Goal: Task Accomplishment & Management: Manage account settings

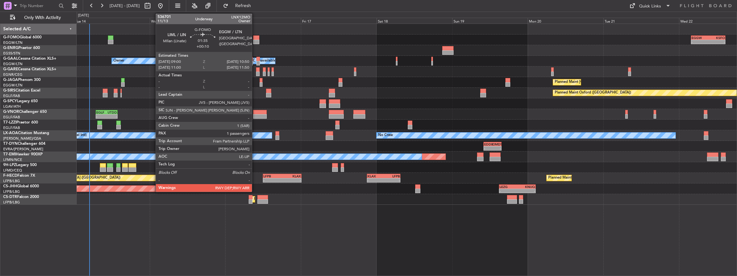
click at [255, 39] on div at bounding box center [256, 37] width 6 height 5
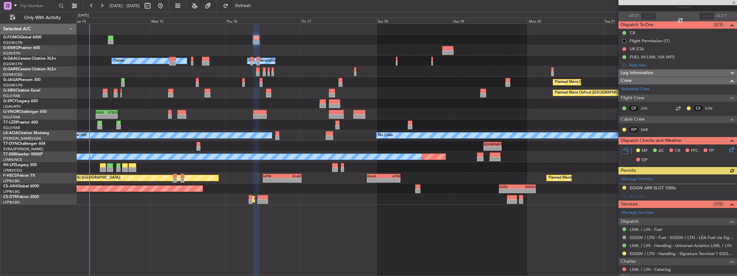
scroll to position [43, 0]
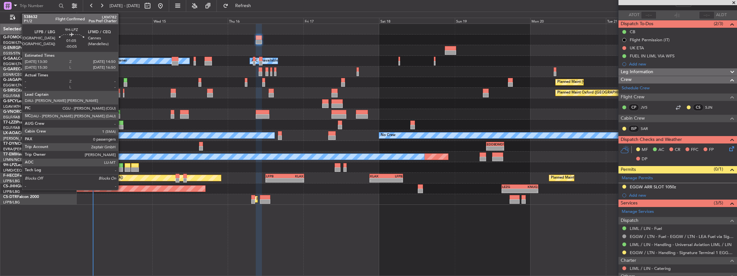
click at [122, 169] on div at bounding box center [121, 169] width 5 height 5
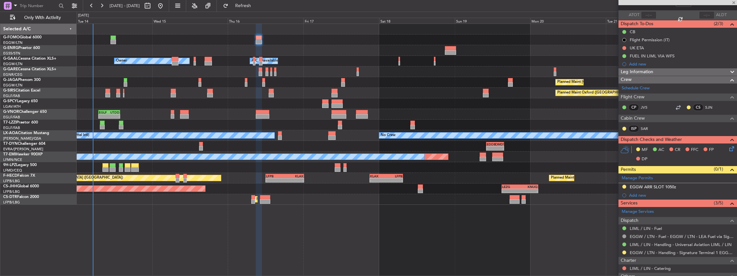
type input "-00:05"
type input "0"
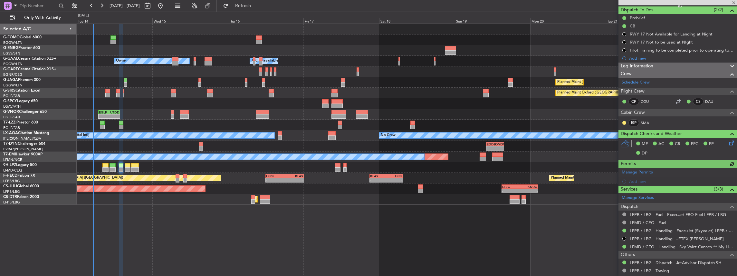
scroll to position [64, 0]
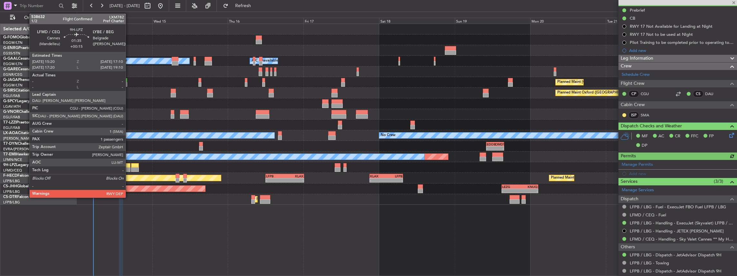
click at [129, 168] on div at bounding box center [128, 169] width 6 height 5
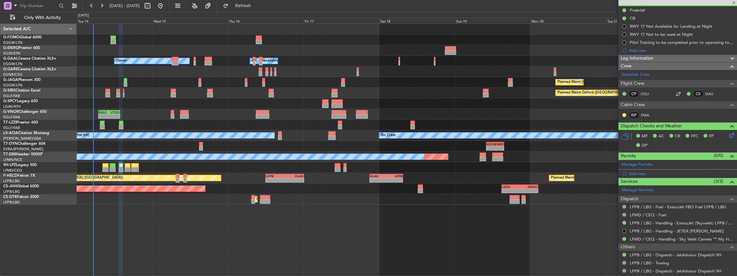
type input "+00:15"
type input "1"
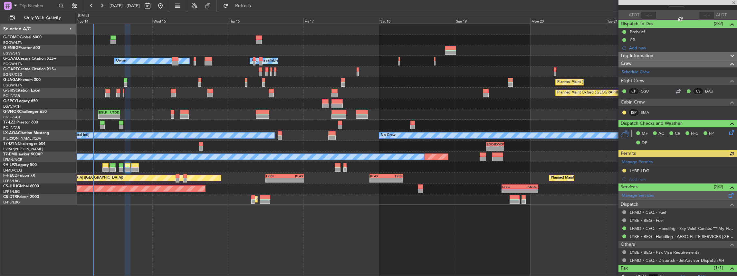
scroll to position [62, 0]
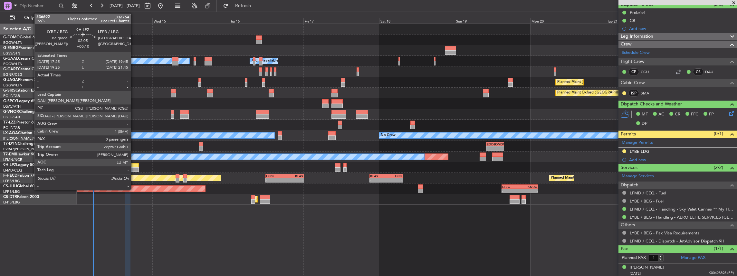
click at [134, 165] on div at bounding box center [134, 165] width 7 height 5
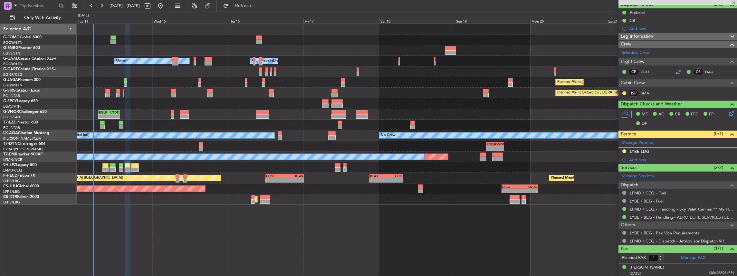
type input "+00:10"
type input "0"
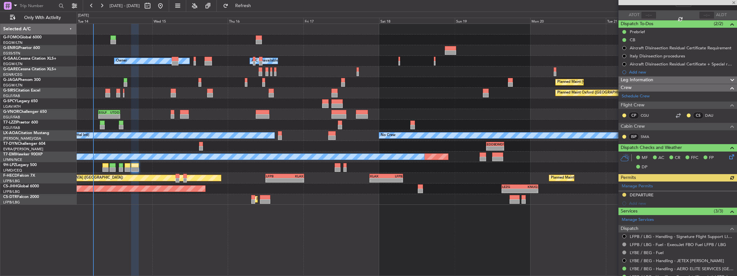
scroll to position [64, 0]
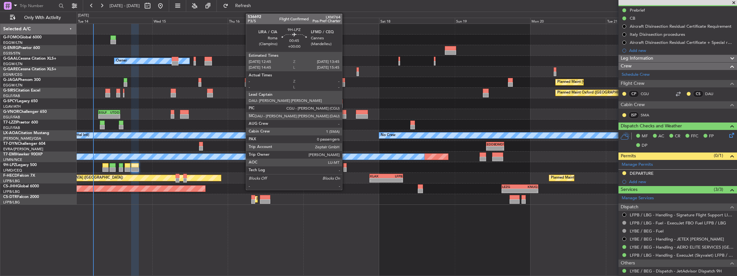
click at [346, 167] on div at bounding box center [345, 169] width 3 height 5
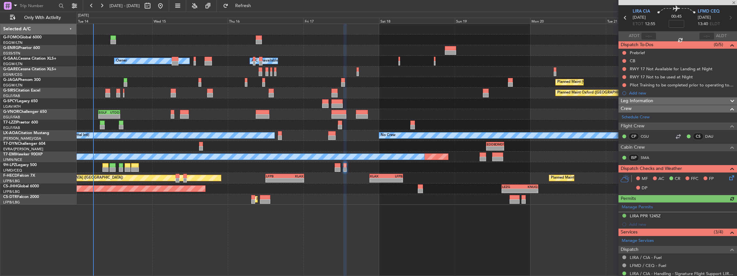
scroll to position [43, 0]
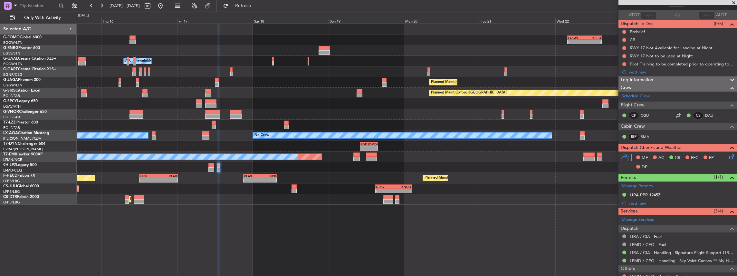
click at [446, 171] on div "- - EGGW 03:55 Z KSFO 14:45 Z - - KSFO 22:15 Z EGGW 08:00 Z - - KLGA 23:00 Z EG…" at bounding box center [407, 114] width 661 height 181
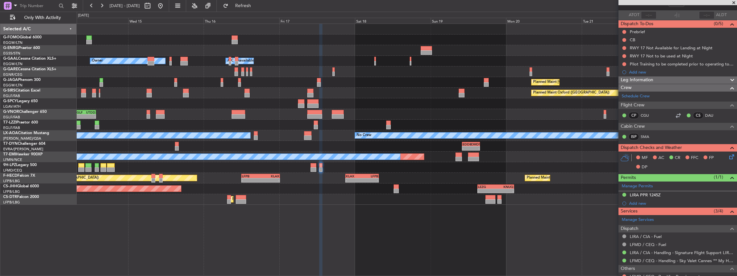
click at [547, 174] on div "- - EGGW 03:55 Z KSFO 14:45 Z - - KSFO 22:15 Z EGGW 08:00 Z 13:25 Z 20:05 Z EGS…" at bounding box center [407, 114] width 661 height 181
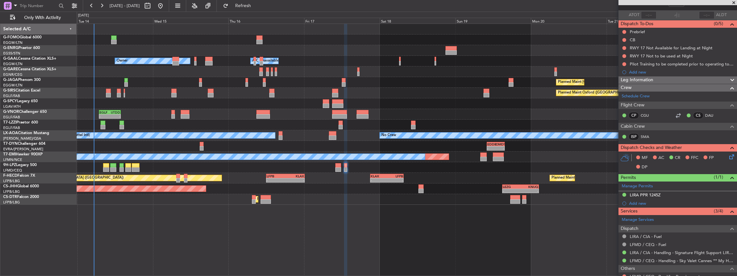
click at [581, 177] on div "Planned Maint Paris (Le Bourget) - - KLAX 21:00 Z LFPB 07:40 Z - - LFPB 12:00 Z…" at bounding box center [407, 178] width 661 height 11
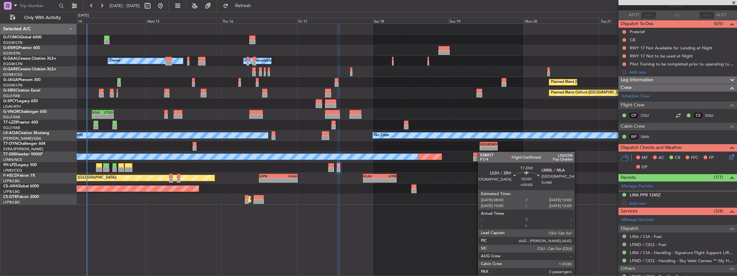
click at [478, 154] on div "- - EGGW 03:55 Z KSFO 14:45 Z - - KSFO 22:15 Z EGGW 08:00 Z 13:25 Z 20:05 Z EGS…" at bounding box center [407, 114] width 661 height 181
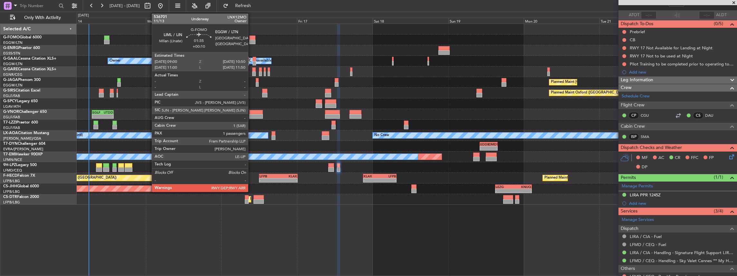
click at [251, 39] on div at bounding box center [252, 37] width 6 height 5
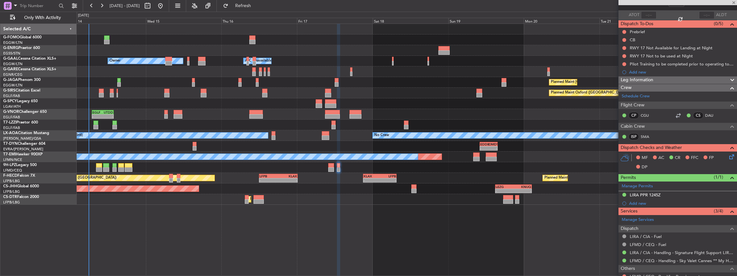
type input "+00:10"
type input "1"
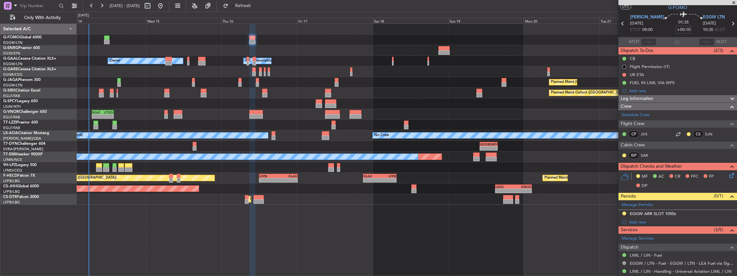
scroll to position [0, 0]
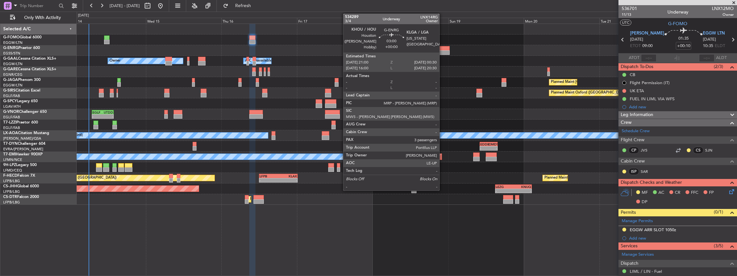
click at [443, 50] on div at bounding box center [444, 52] width 11 height 5
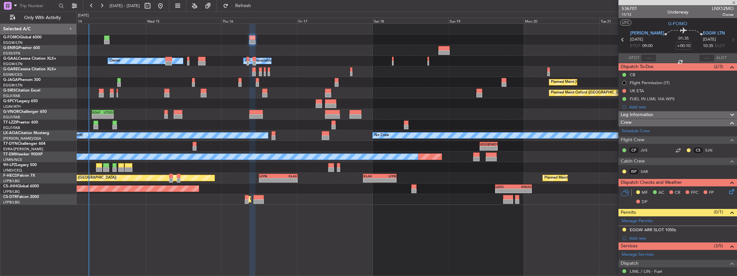
type input "3"
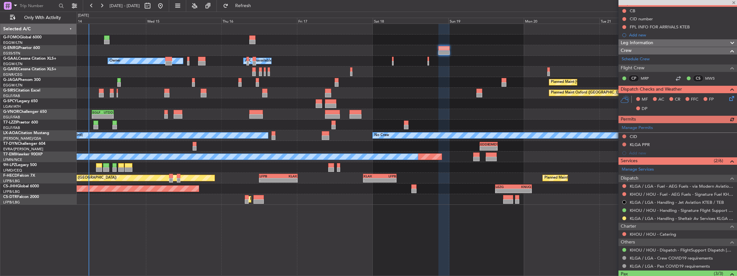
scroll to position [64, 0]
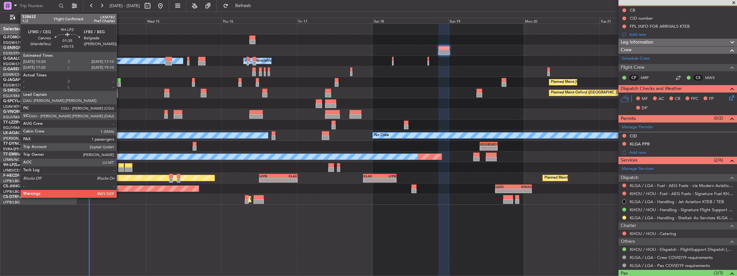
click at [120, 169] on div at bounding box center [121, 169] width 6 height 5
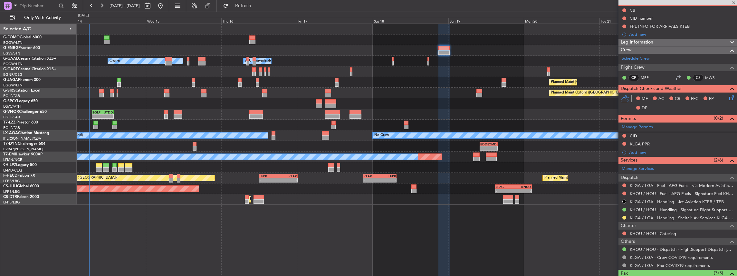
type input "+00:15"
type input "1"
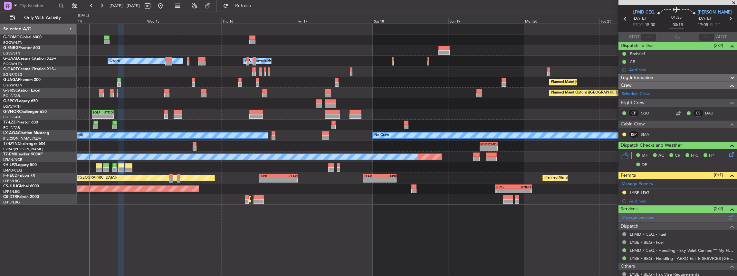
scroll to position [43, 0]
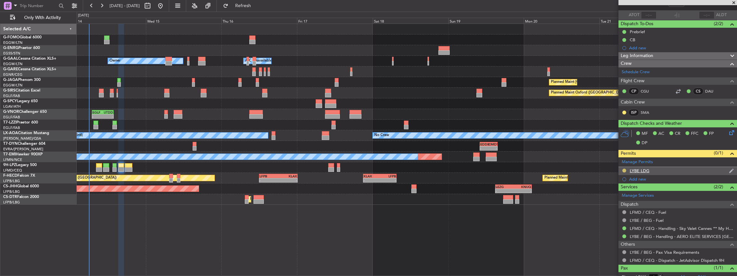
click at [625, 170] on button at bounding box center [625, 171] width 4 height 4
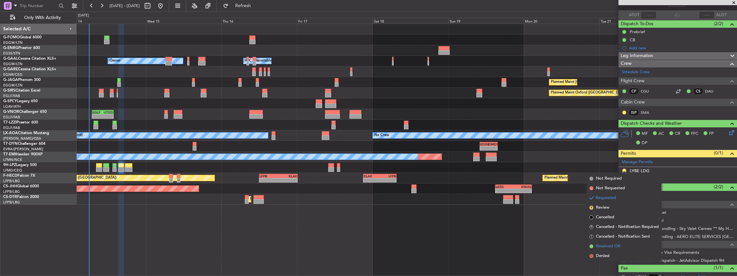
click at [607, 243] on span "Received OK" at bounding box center [608, 246] width 24 height 6
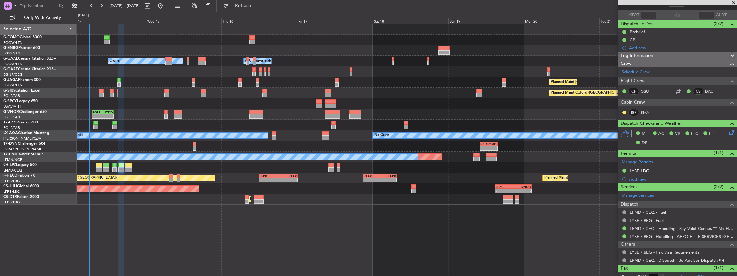
scroll to position [0, 0]
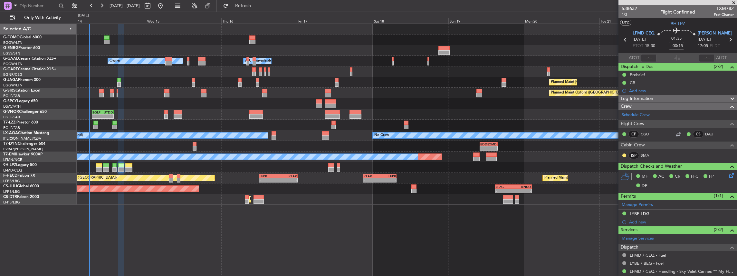
click at [728, 38] on icon at bounding box center [731, 39] width 8 height 8
type input "+00:10"
type input "0"
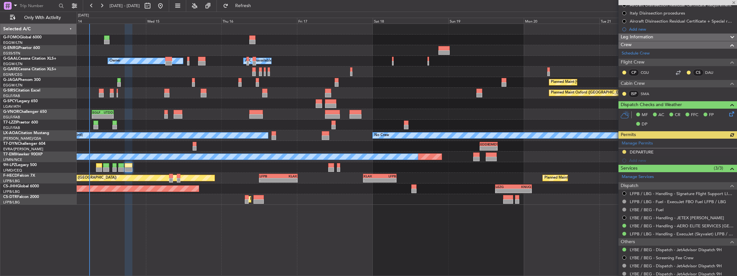
scroll to position [86, 0]
click at [624, 151] on div "Manage Permits DEPARTURE Add new" at bounding box center [678, 152] width 119 height 26
click at [623, 152] on button at bounding box center [625, 152] width 4 height 4
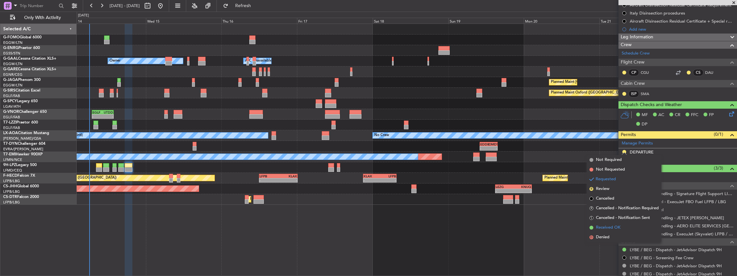
click at [613, 228] on span "Received OK" at bounding box center [608, 227] width 24 height 6
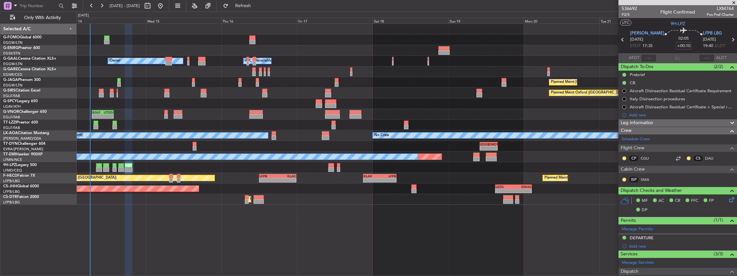
scroll to position [86, 0]
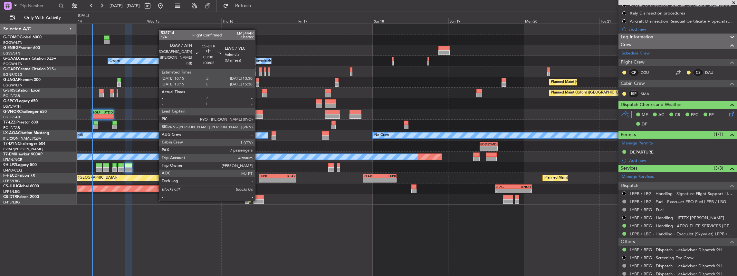
click at [258, 200] on div at bounding box center [259, 201] width 10 height 5
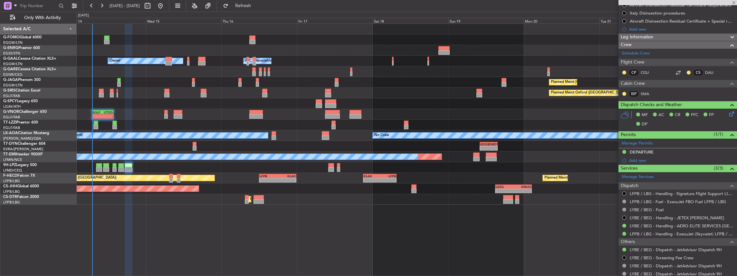
type input "+00:05"
type input "7"
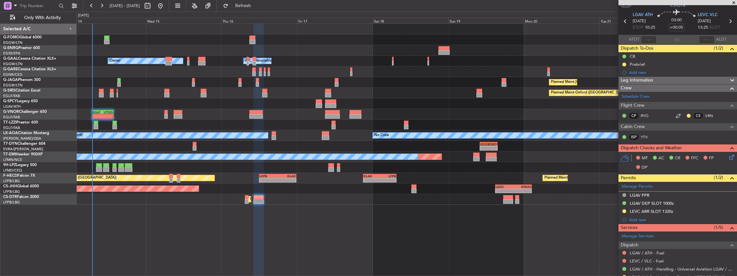
scroll to position [43, 0]
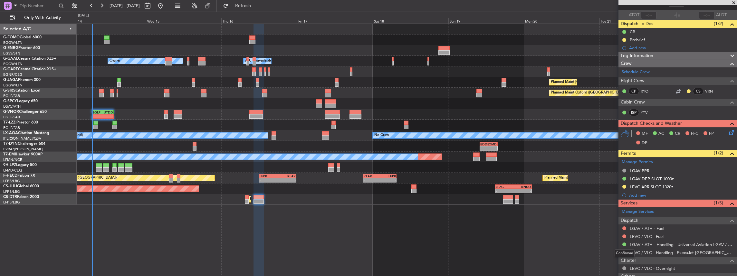
drag, startPoint x: 625, startPoint y: 251, endPoint x: 620, endPoint y: 252, distance: 4.7
click at [625, 251] on div "Confirmed" at bounding box center [625, 253] width 20 height 8
click at [623, 250] on button at bounding box center [625, 252] width 4 height 4
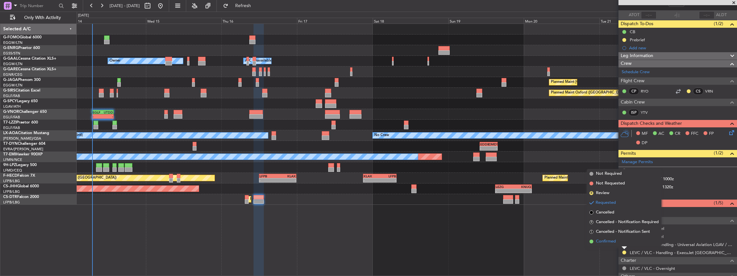
click at [612, 238] on span "Confirmed" at bounding box center [606, 241] width 20 height 6
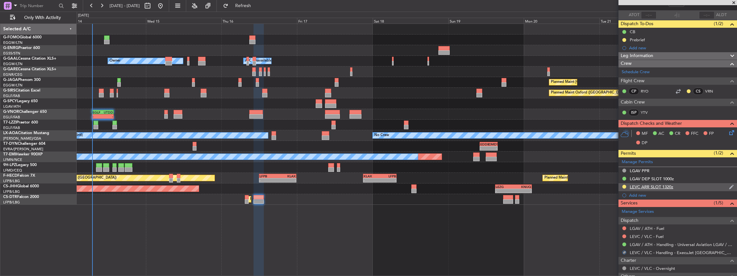
click at [690, 184] on div "LEVC ARR SLOT 1320z" at bounding box center [678, 187] width 119 height 8
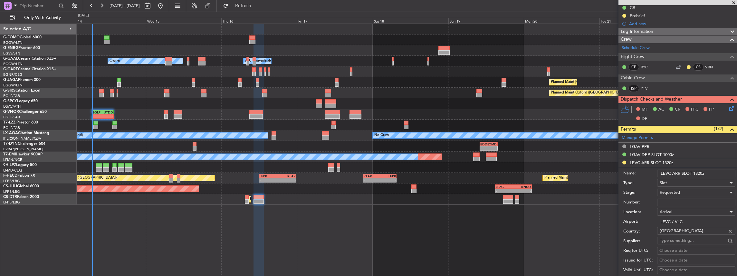
scroll to position [86, 0]
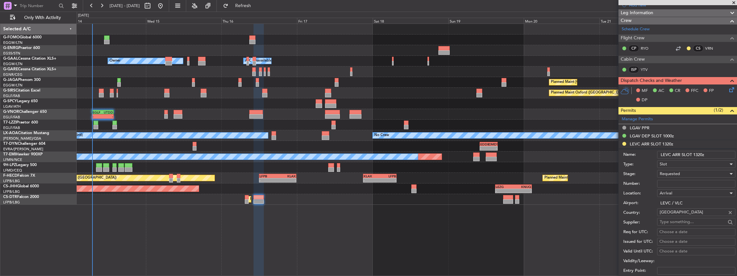
click at [677, 173] on span "Requested" at bounding box center [670, 174] width 20 height 6
click at [684, 220] on span "Received OK" at bounding box center [695, 222] width 70 height 10
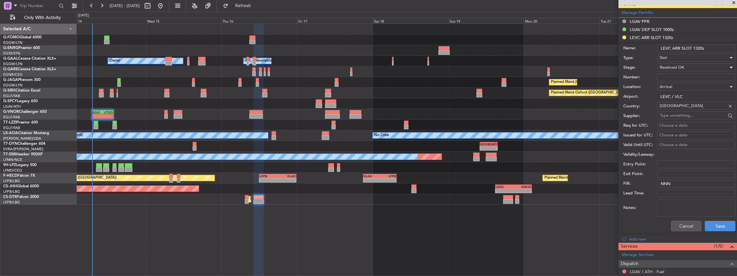
scroll to position [193, 0]
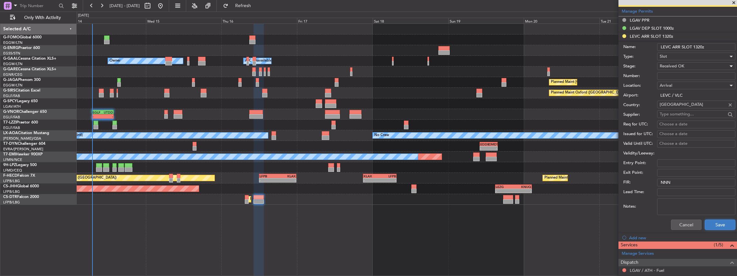
click at [721, 226] on button "Save" at bounding box center [720, 224] width 31 height 10
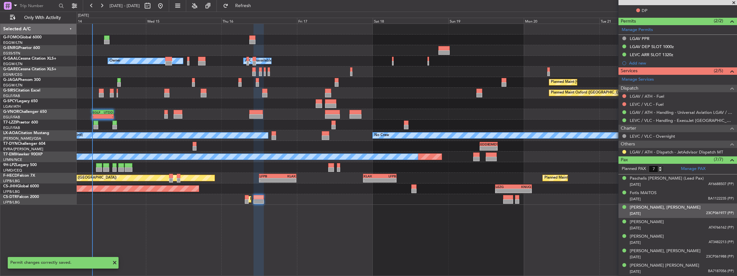
scroll to position [173, 0]
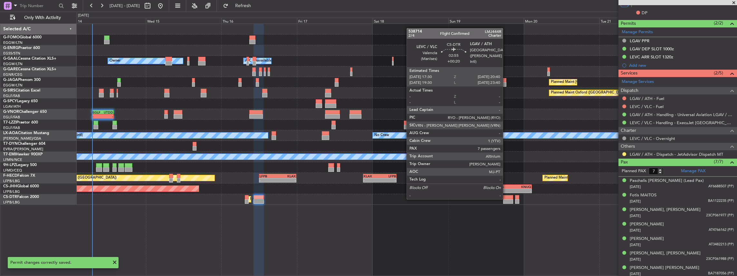
click at [506, 199] on div at bounding box center [508, 197] width 10 height 5
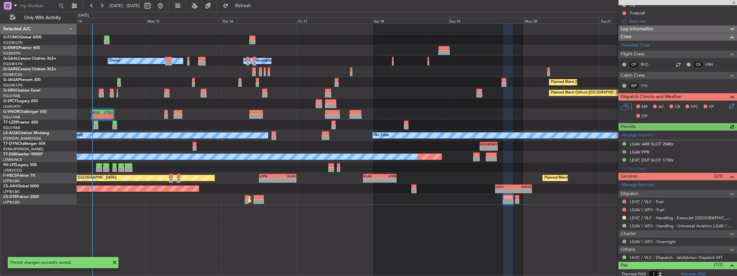
scroll to position [86, 0]
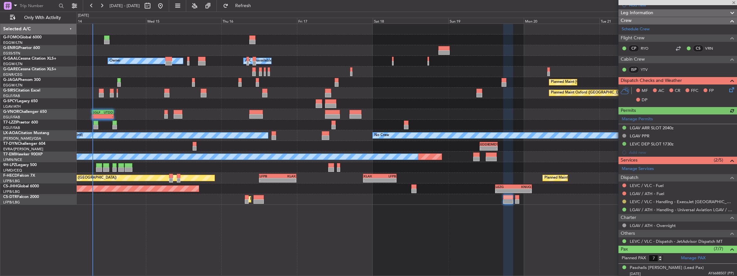
click at [625, 200] on button at bounding box center [625, 202] width 4 height 4
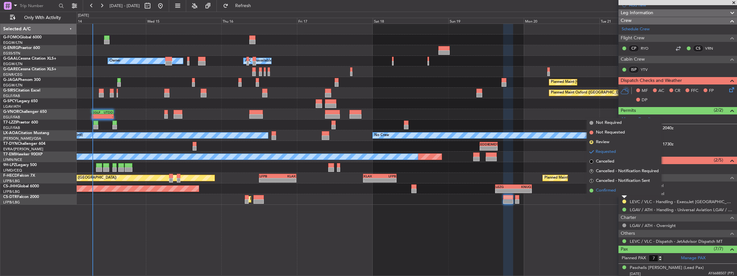
click at [606, 193] on span "Confirmed" at bounding box center [606, 190] width 20 height 6
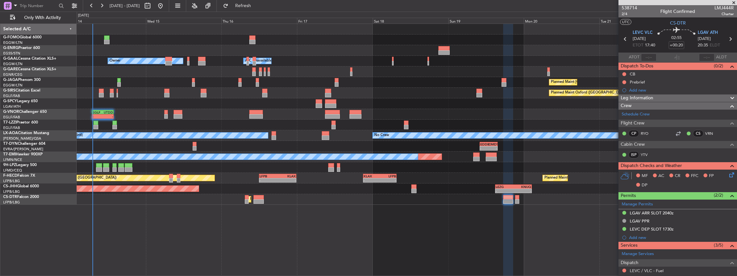
scroll to position [0, 0]
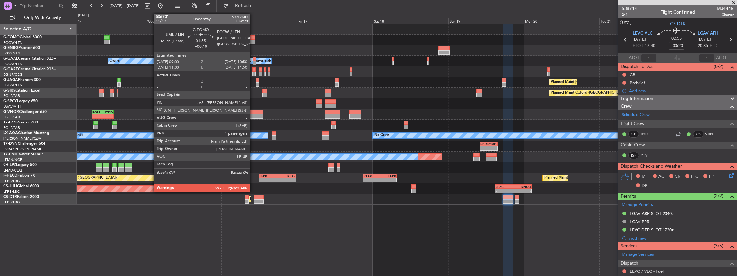
click at [253, 39] on div at bounding box center [252, 37] width 6 height 5
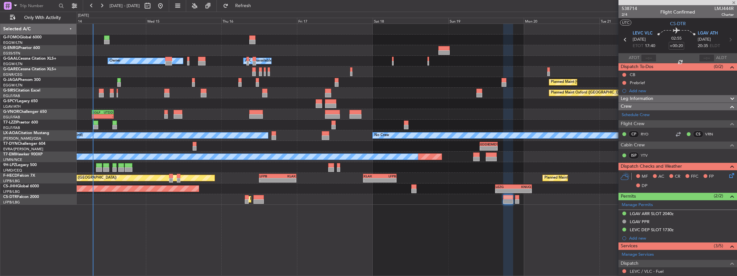
type input "+00:10"
type input "1"
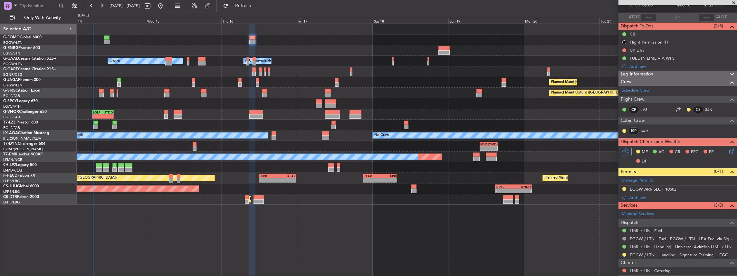
scroll to position [64, 0]
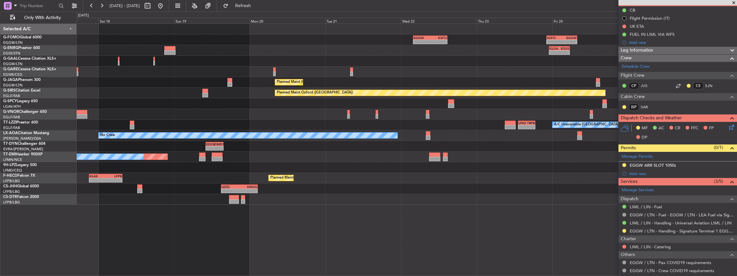
click at [235, 84] on div "- - EGGW 03:55 Z KSFO 14:45 Z - - KSFO 22:15 Z EGGW 08:00 Z - - EGGW 07:00 Z OE…" at bounding box center [407, 114] width 661 height 181
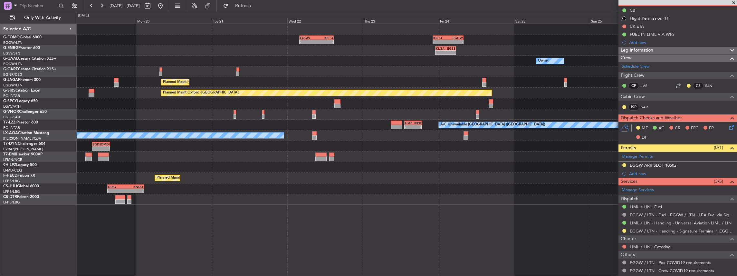
click at [321, 77] on div "- - EGGW 03:55 Z KSFO 14:45 Z - - KSFO 22:15 Z EGGW 08:00 Z - - EGGW 07:00 Z OE…" at bounding box center [407, 114] width 661 height 181
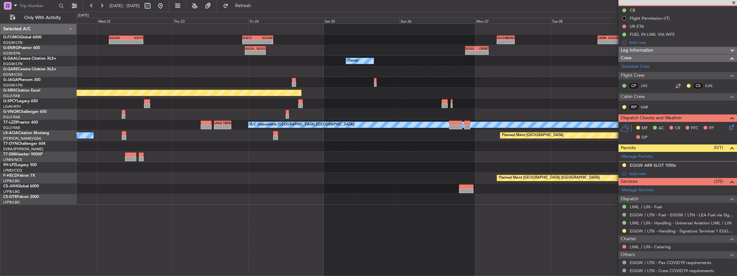
click at [270, 83] on div "- - EGGW 03:55 Z KSFO 14:45 Z - - KSFO 22:15 Z EGGW 08:00 Z - - EGGW 07:00 Z OE…" at bounding box center [407, 114] width 661 height 181
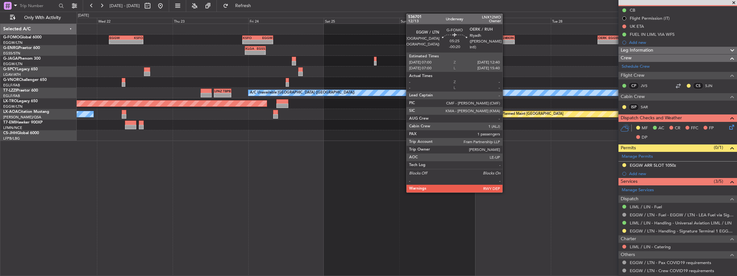
click at [506, 43] on div "-" at bounding box center [510, 42] width 8 height 4
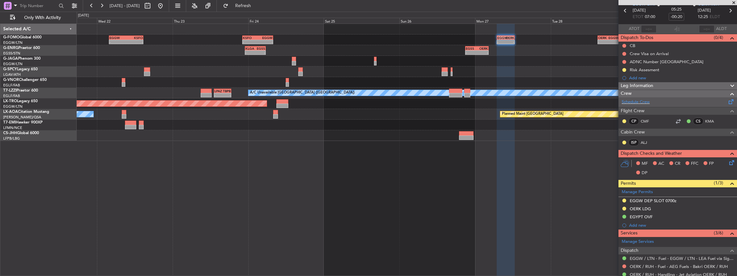
scroll to position [0, 0]
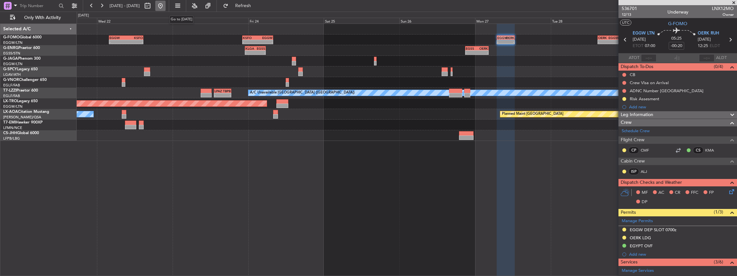
click at [166, 6] on button at bounding box center [160, 6] width 10 height 10
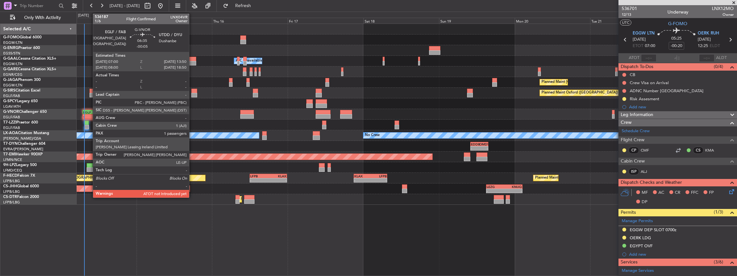
click at [90, 115] on div "-" at bounding box center [88, 116] width 10 height 4
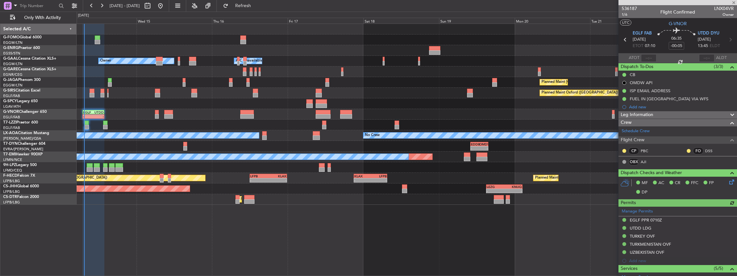
click at [721, 6] on span "LNX04VR" at bounding box center [725, 8] width 20 height 7
copy span "LNX04VR"
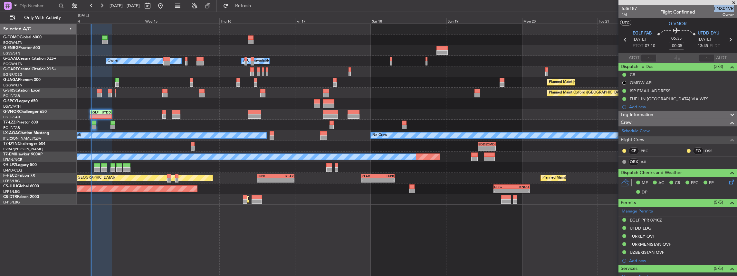
click at [513, 158] on div "Planned Maint No Crew" at bounding box center [407, 156] width 661 height 11
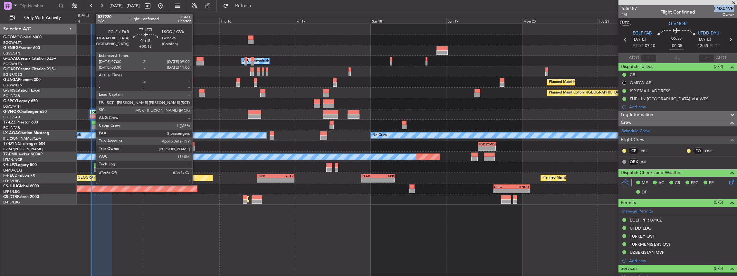
click at [93, 125] on div at bounding box center [94, 127] width 5 height 5
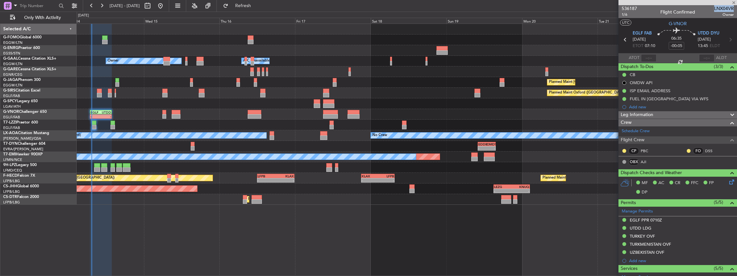
type input "+00:15"
type input "5"
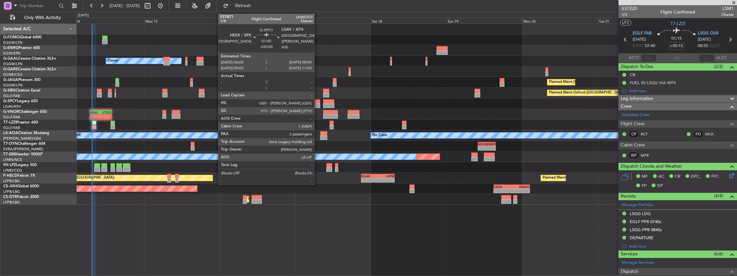
click at [318, 105] on div at bounding box center [317, 105] width 6 height 5
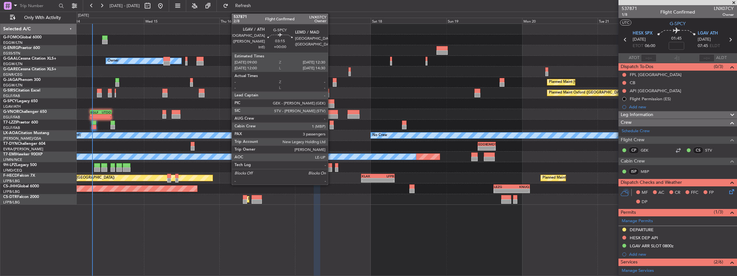
click at [331, 103] on div at bounding box center [328, 101] width 11 height 5
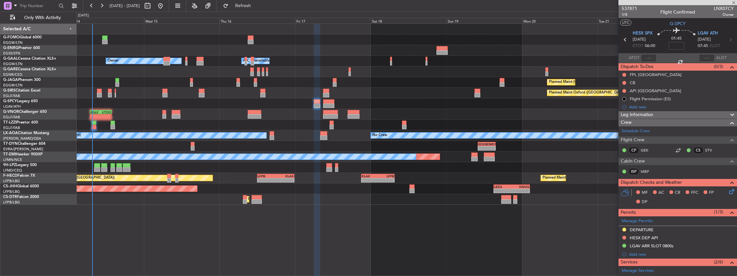
type input "3"
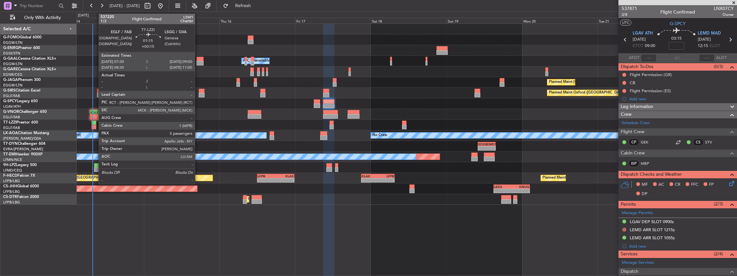
click at [95, 126] on div at bounding box center [94, 127] width 5 height 5
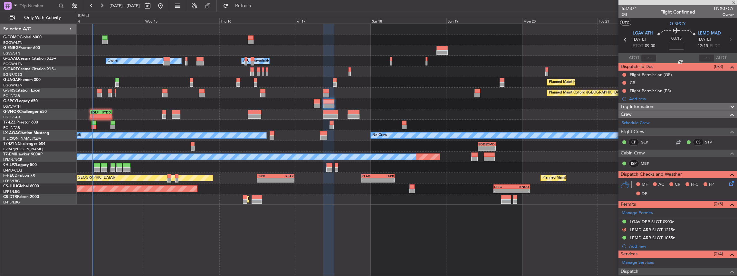
type input "+00:15"
type input "5"
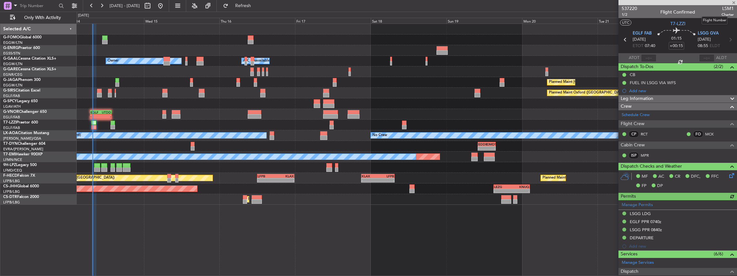
click at [724, 10] on span "LSM1" at bounding box center [728, 8] width 12 height 7
click at [725, 7] on span "LSM1" at bounding box center [728, 8] width 12 height 7
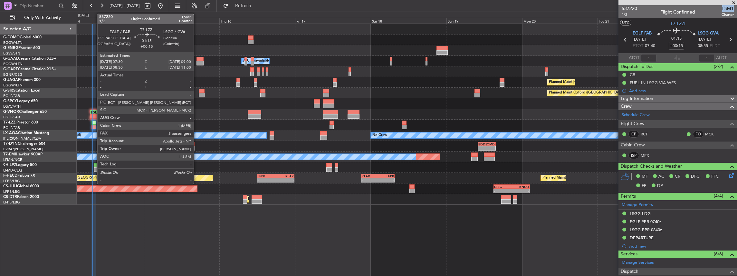
click at [94, 126] on div at bounding box center [94, 127] width 5 height 5
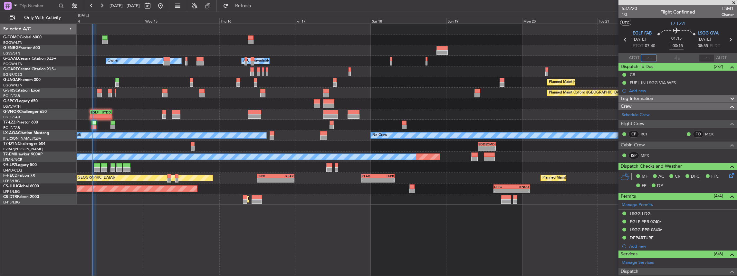
click at [650, 58] on input "text" at bounding box center [648, 58] width 15 height 8
click at [650, 57] on input "text" at bounding box center [648, 58] width 15 height 8
type input "07:45"
